Goal: Task Accomplishment & Management: Manage account settings

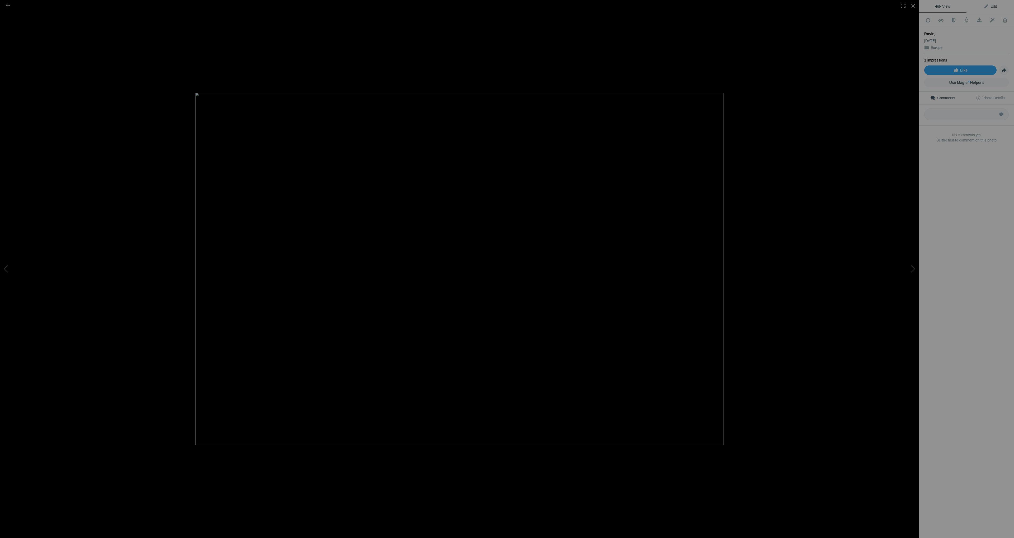
click at [994, 5] on span "Edit" at bounding box center [990, 6] width 13 height 4
click at [951, 142] on input at bounding box center [966, 147] width 79 height 10
type input "#Croatia"
click at [943, 133] on span "#Croatia" at bounding box center [967, 131] width 70 height 5
click at [943, 152] on input at bounding box center [966, 157] width 79 height 10
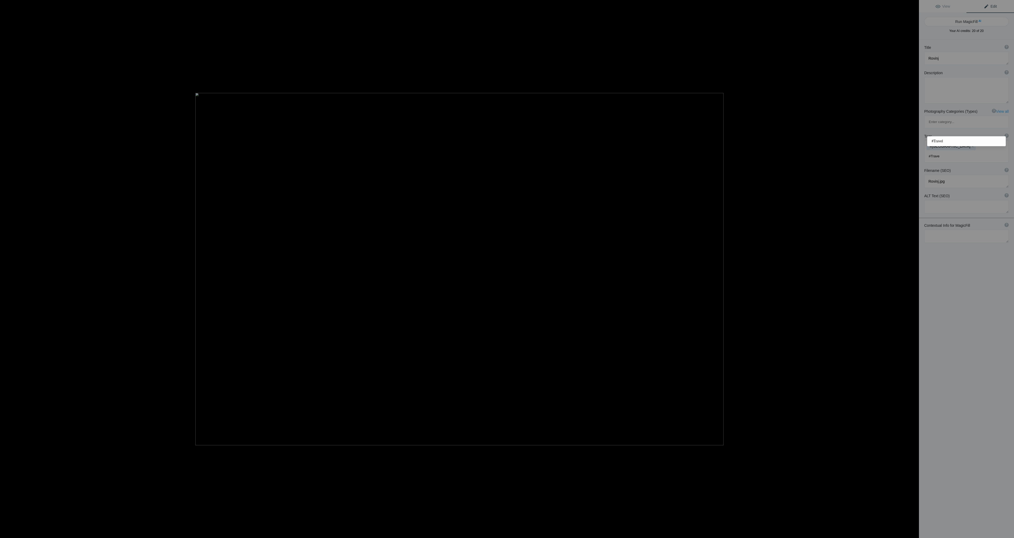
type input "#Travel"
click at [977, 141] on div "#Croatia x #Travel x" at bounding box center [966, 152] width 84 height 22
click at [966, 152] on input at bounding box center [966, 157] width 79 height 10
type input "#Rovinj"
click at [981, 326] on div "Title ? Photo title is one of the highest used Search Engine ranking criteria a…" at bounding box center [966, 309] width 95 height 538
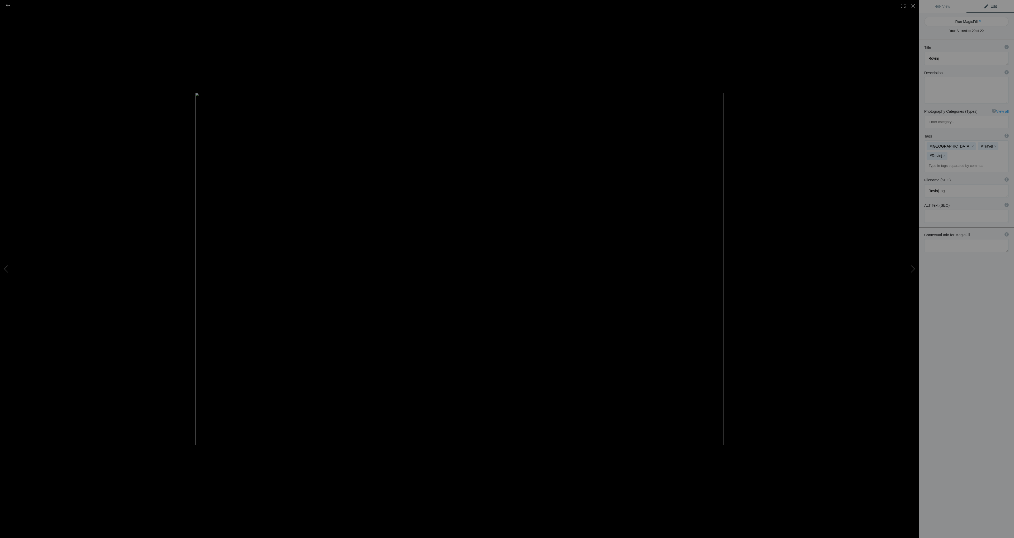
click at [9, 6] on div at bounding box center [7, 5] width 19 height 11
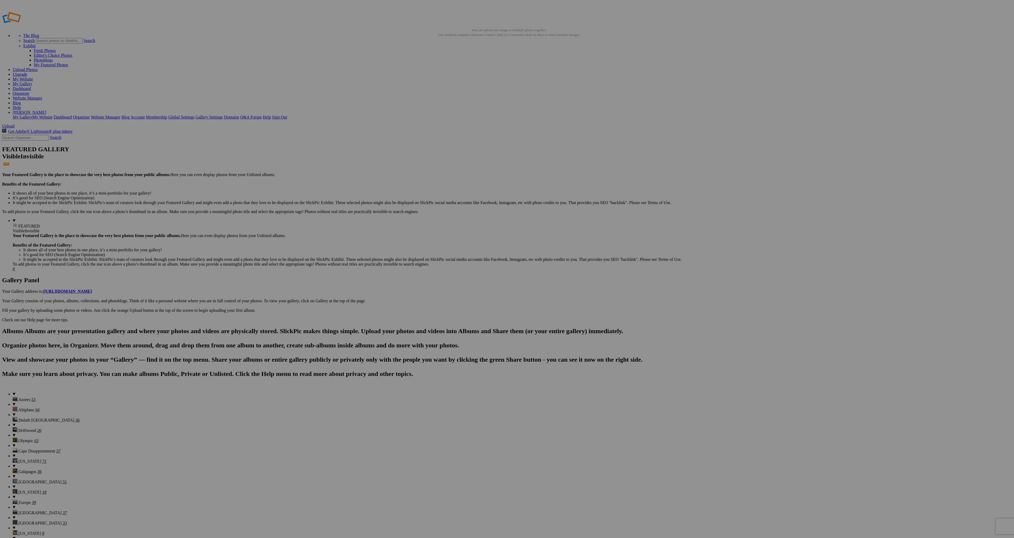
click at [437, 289] on span at bounding box center [437, 291] width 0 height 4
click at [472, 301] on link "Europe" at bounding box center [465, 299] width 12 height 4
click at [456, 303] on span "Add" at bounding box center [452, 305] width 7 height 4
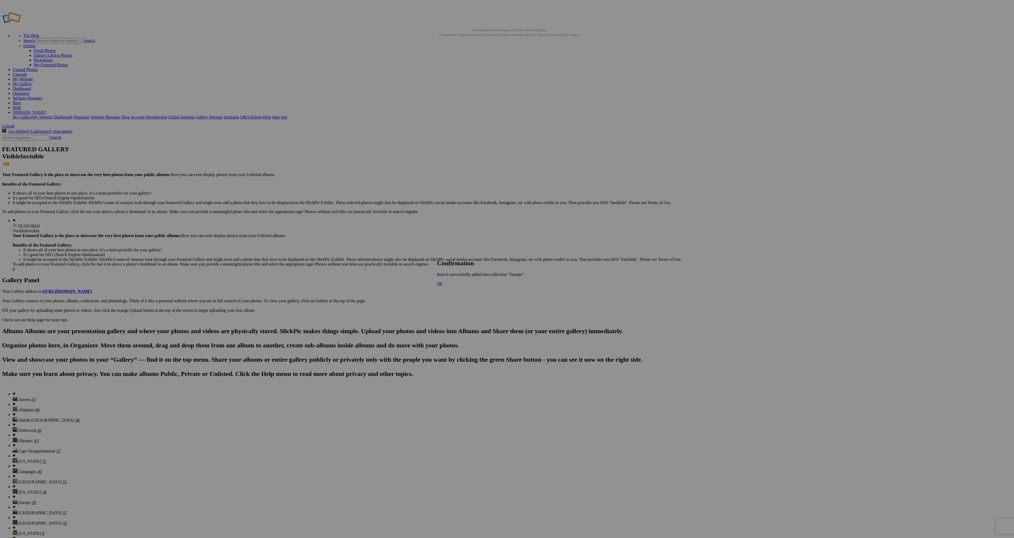
click at [442, 286] on span "Ok" at bounding box center [439, 283] width 5 height 4
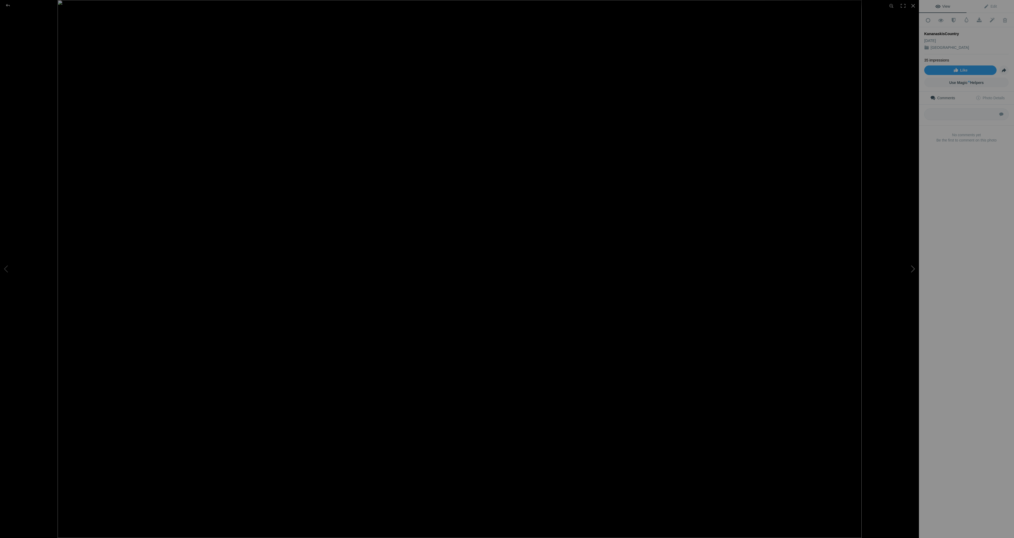
click at [912, 267] on button at bounding box center [899, 269] width 40 height 194
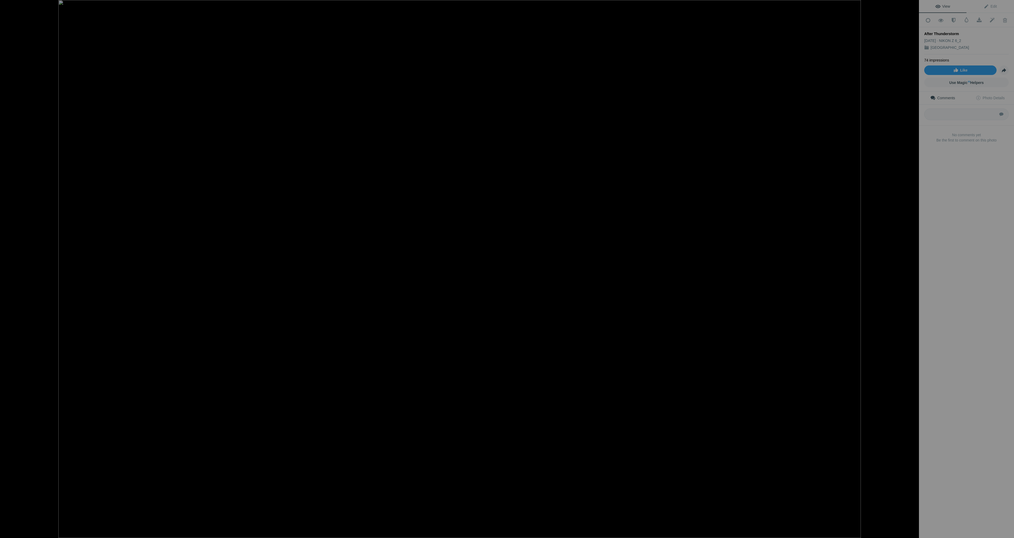
click at [912, 267] on button at bounding box center [899, 269] width 40 height 194
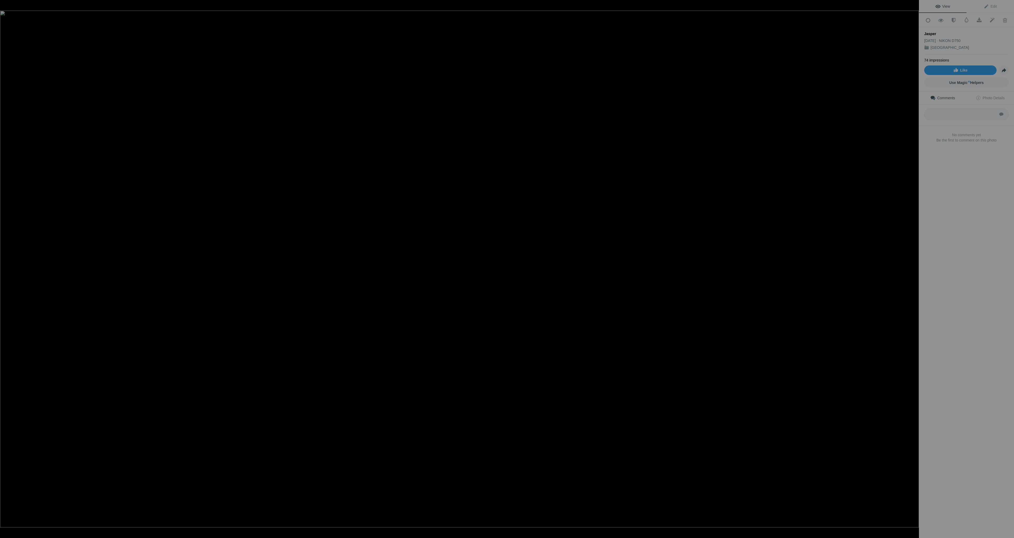
click at [912, 267] on button at bounding box center [899, 269] width 40 height 194
click at [9, 4] on div at bounding box center [7, 5] width 19 height 11
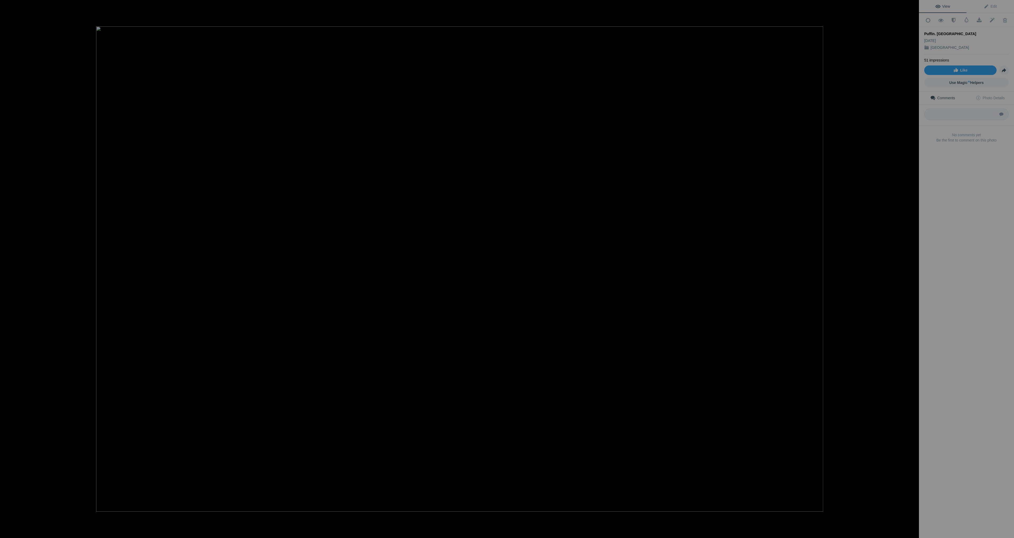
click at [912, 269] on button at bounding box center [899, 269] width 40 height 194
click at [7, 267] on button at bounding box center [20, 269] width 40 height 194
click at [909, 270] on button at bounding box center [899, 269] width 40 height 194
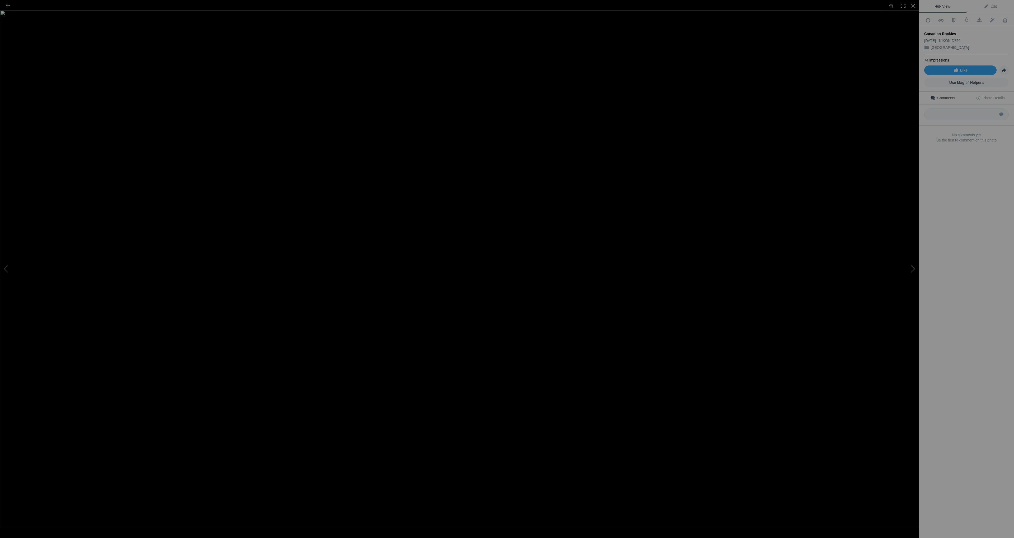
click at [909, 270] on button at bounding box center [899, 269] width 40 height 194
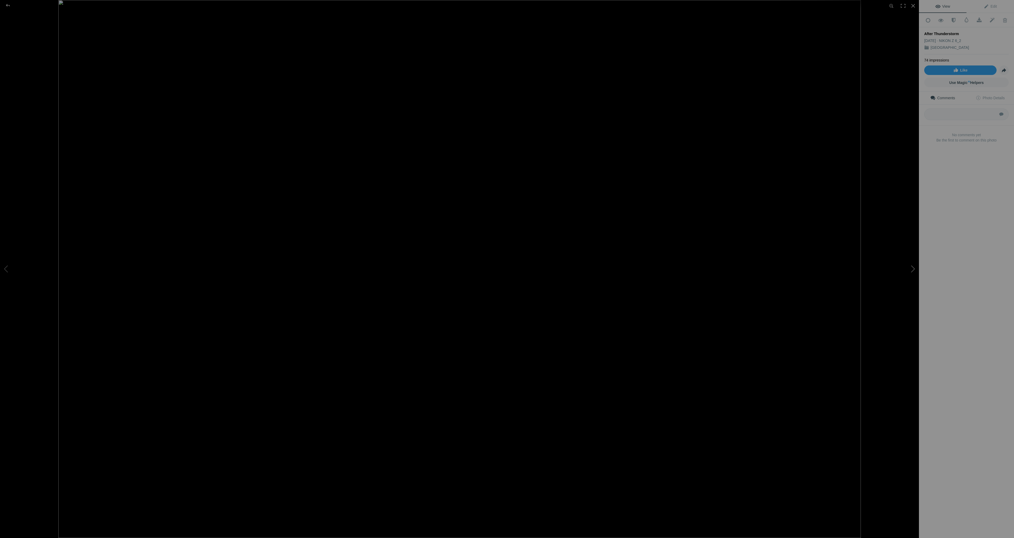
click at [909, 270] on button at bounding box center [899, 269] width 40 height 194
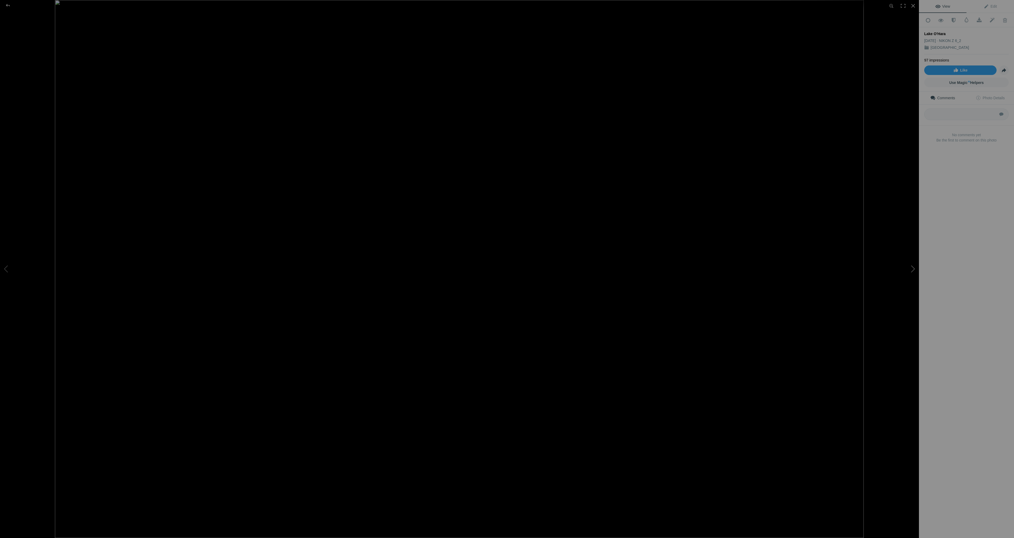
click at [909, 270] on button at bounding box center [899, 269] width 40 height 194
click at [908, 269] on button at bounding box center [899, 269] width 40 height 194
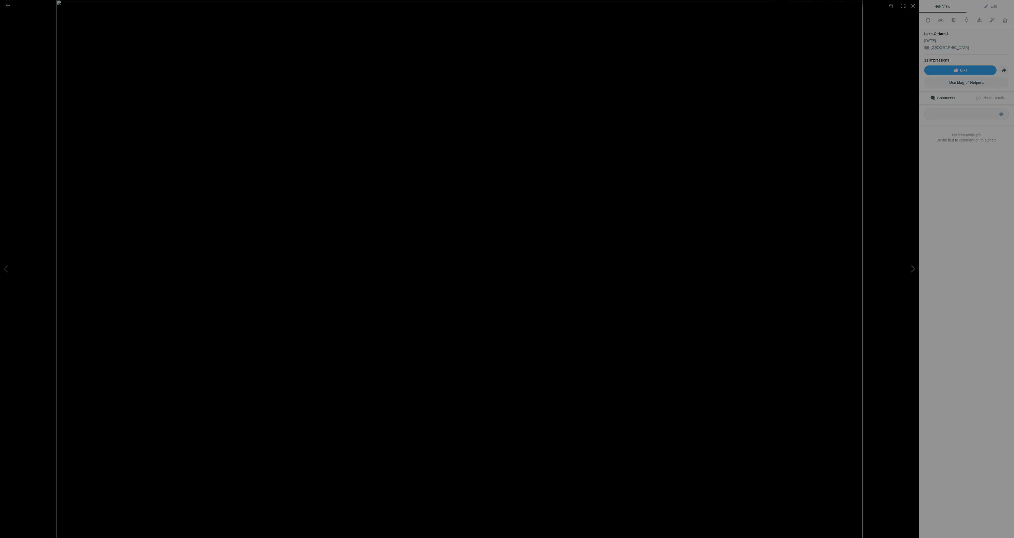
click at [908, 268] on button at bounding box center [899, 269] width 40 height 194
click at [908, 267] on button at bounding box center [899, 269] width 40 height 194
click at [907, 267] on button at bounding box center [899, 269] width 40 height 194
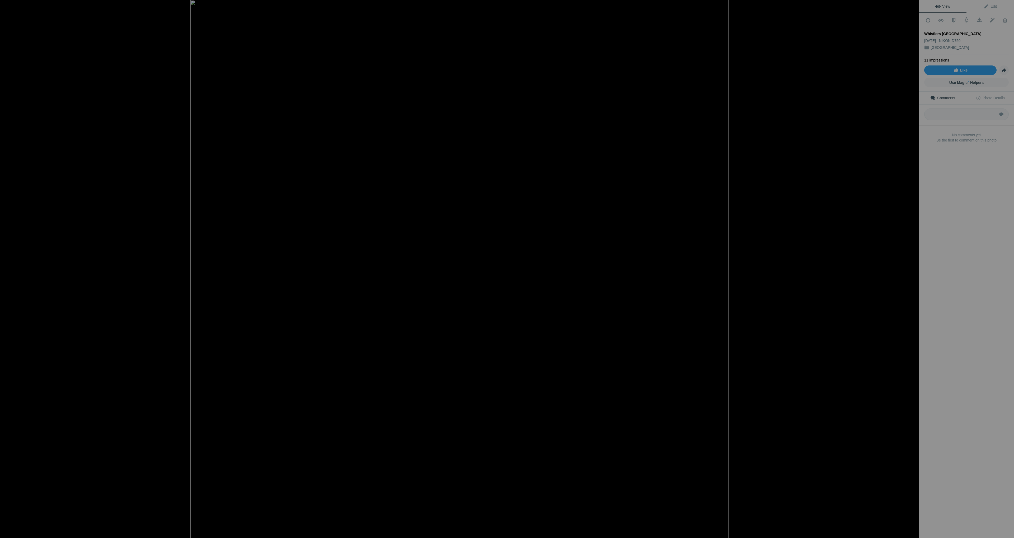
click at [907, 267] on button at bounding box center [899, 269] width 40 height 194
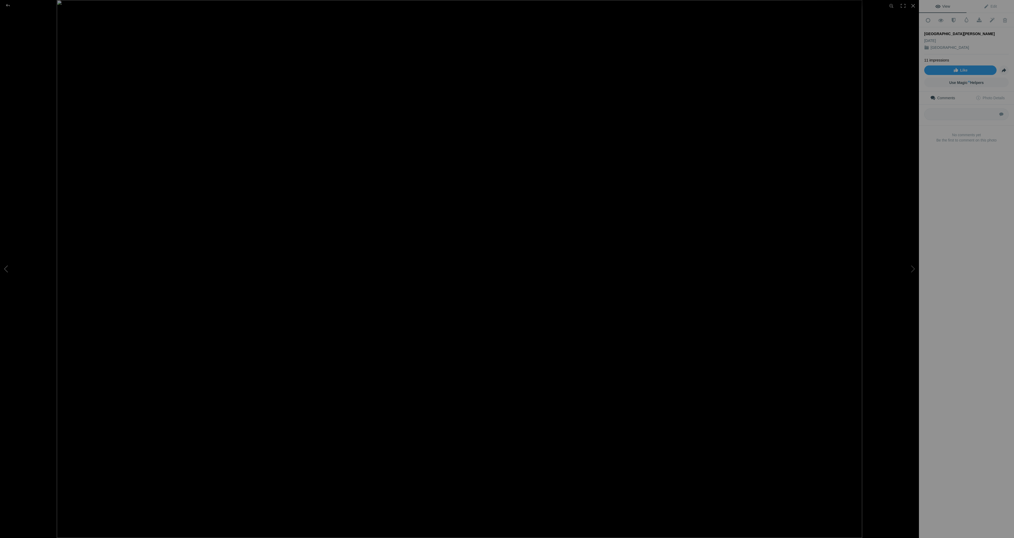
click at [7, 267] on button at bounding box center [20, 269] width 40 height 194
click at [911, 272] on button at bounding box center [899, 269] width 40 height 194
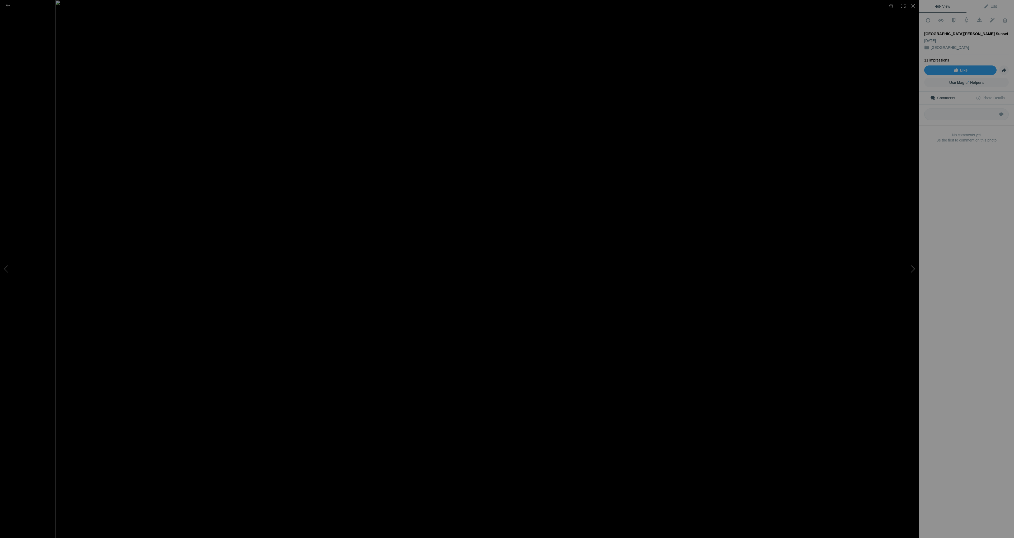
click at [911, 272] on button at bounding box center [899, 269] width 40 height 194
click at [910, 272] on button at bounding box center [899, 269] width 40 height 194
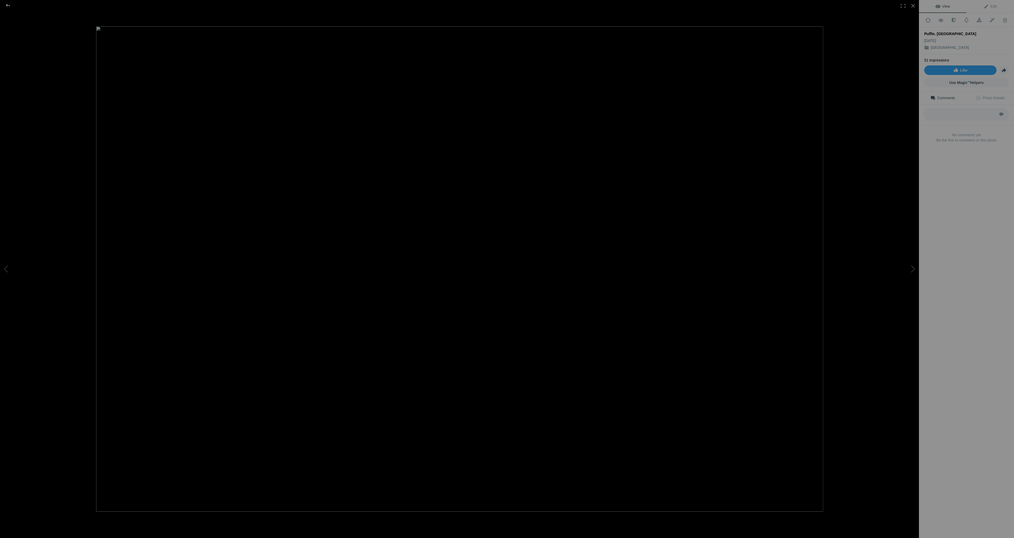
click at [10, 6] on div at bounding box center [7, 5] width 19 height 11
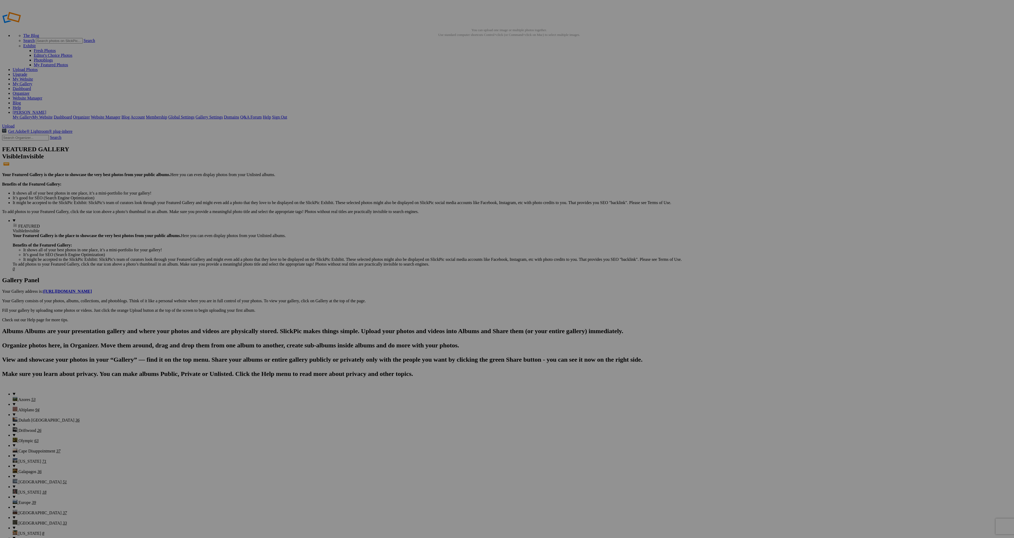
click at [36, 44] on link "Exhibit" at bounding box center [29, 46] width 12 height 4
click at [56, 48] on link "Fresh Photos" at bounding box center [45, 50] width 22 height 4
